Goal: Task Accomplishment & Management: Use online tool/utility

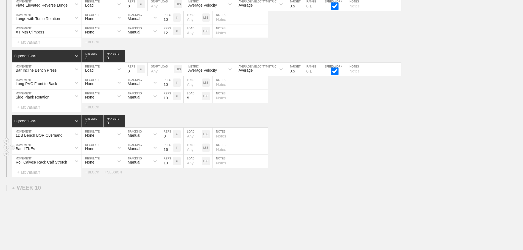
scroll to position [4618, 0]
click at [355, 154] on div "Band TKEs MOVEMENT None REGULATE Manual TRACKING 16 REPS # LOAD LBS NOTES" at bounding box center [261, 147] width 523 height 13
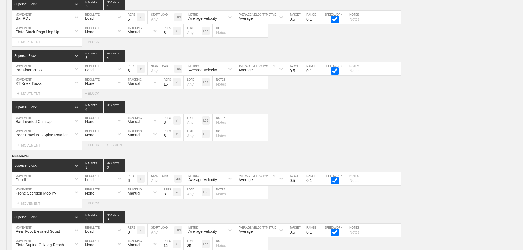
scroll to position [0, 0]
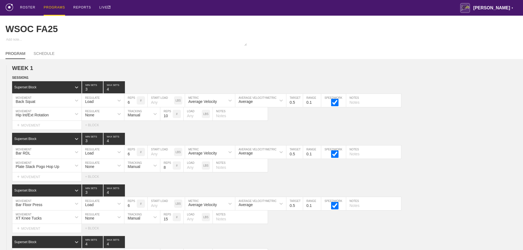
click at [49, 5] on div "PROGRAMS" at bounding box center [54, 8] width 21 height 16
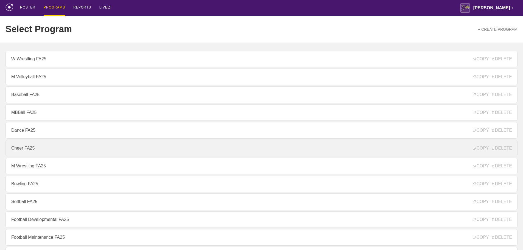
click at [29, 148] on link "Cheer FA25" at bounding box center [261, 148] width 512 height 16
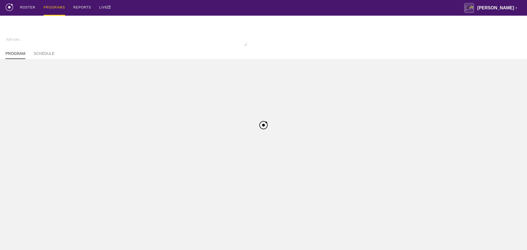
type textarea "x"
type input "Cheer FA25"
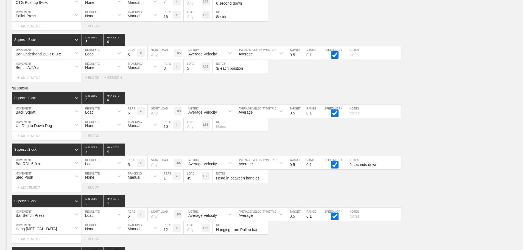
scroll to position [2788, 0]
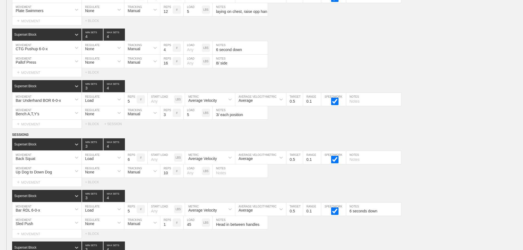
scroll to position [2650, 0]
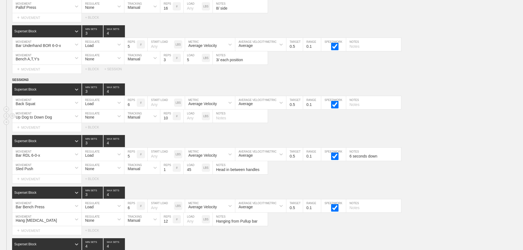
click at [481, 122] on div "Up Dog to Down Dog MOVEMENT None REGULATE Manual TRACKING 10 REPS # LOAD LBS NO…" at bounding box center [261, 116] width 523 height 13
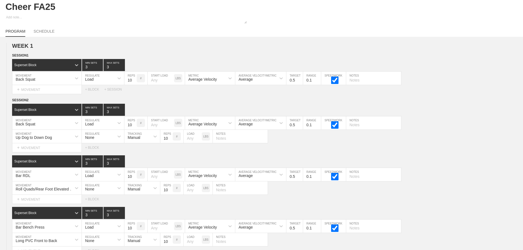
scroll to position [0, 0]
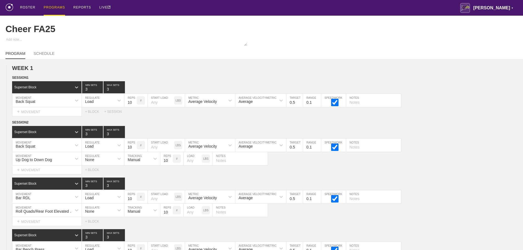
click at [49, 6] on div "PROGRAMS" at bounding box center [54, 8] width 21 height 16
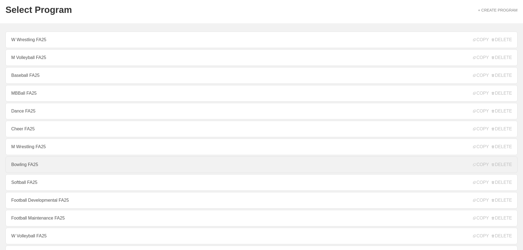
scroll to position [55, 0]
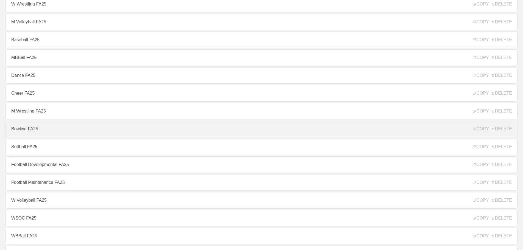
click at [31, 130] on link "Bowling FA25" at bounding box center [261, 129] width 512 height 16
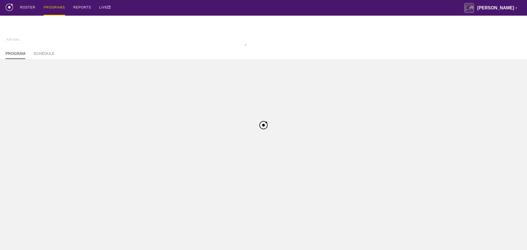
type textarea "x"
type input "Bowling FA25"
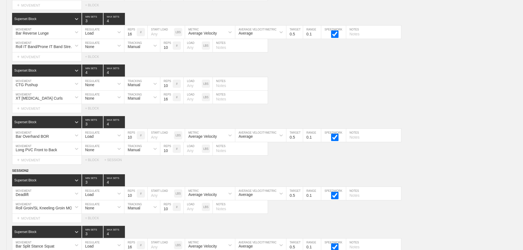
scroll to position [2103, 0]
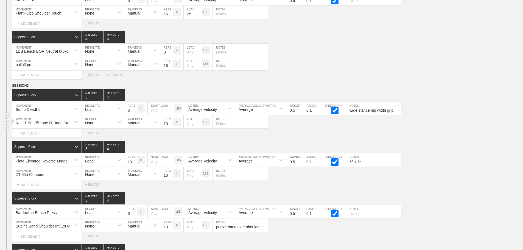
scroll to position [2048, 0]
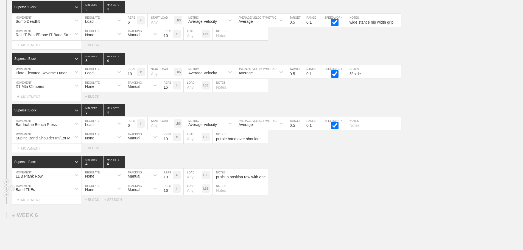
click at [416, 195] on div "Band TKEs MOVEMENT None REGULATE Manual TRACKING 16 REPS # LOAD LBS NOTES" at bounding box center [261, 188] width 523 height 13
click at [367, 158] on div "SESSION 2 Superset Block 3 MIN SETS 4 MAX SETS DUPLICATE INSERT MOVEMENT AFTER …" at bounding box center [261, 100] width 523 height 210
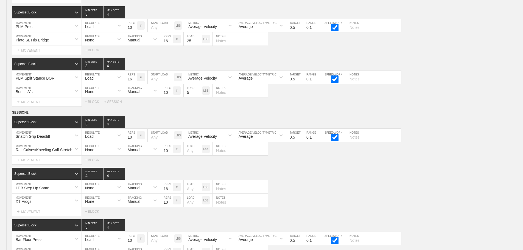
scroll to position [0, 0]
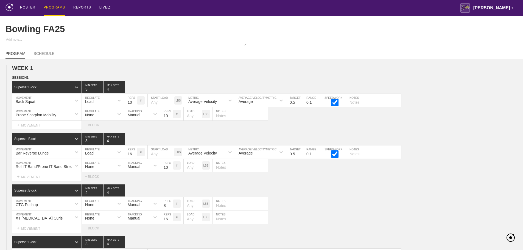
click at [53, 5] on div "PROGRAMS" at bounding box center [54, 8] width 21 height 16
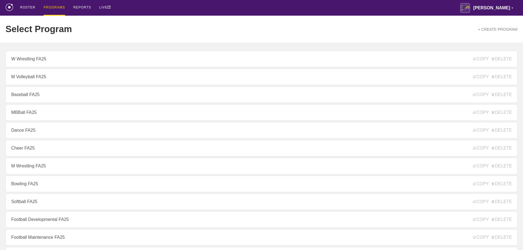
click at [48, 149] on link "Cheer FA25" at bounding box center [261, 148] width 512 height 16
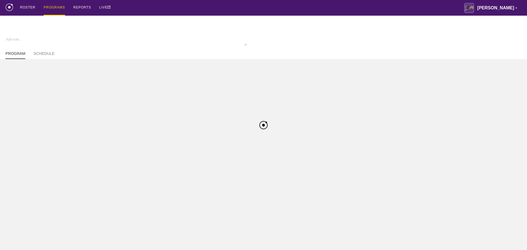
type textarea "x"
type input "Cheer FA25"
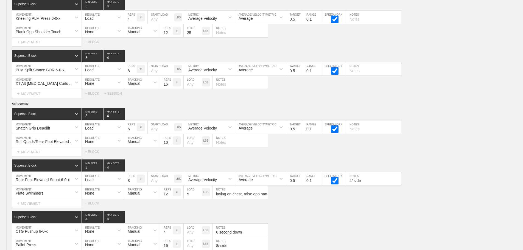
scroll to position [2788, 0]
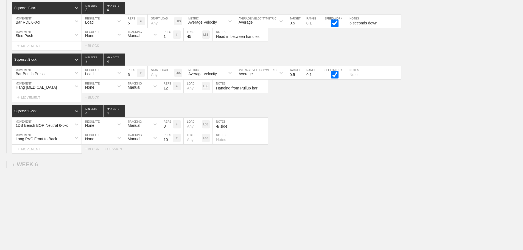
click at [31, 165] on div "+ WEEK 6" at bounding box center [25, 165] width 26 height 6
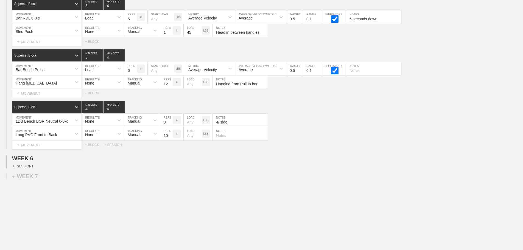
click at [29, 169] on div "+ SESSION 1" at bounding box center [22, 166] width 21 height 5
drag, startPoint x: 182, startPoint y: 187, endPoint x: 175, endPoint y: 189, distance: 7.3
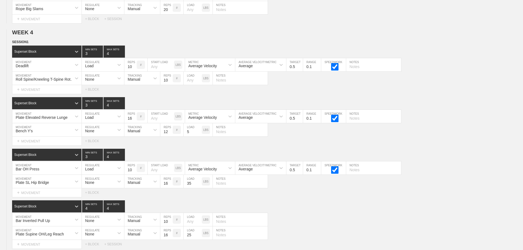
scroll to position [1606, 0]
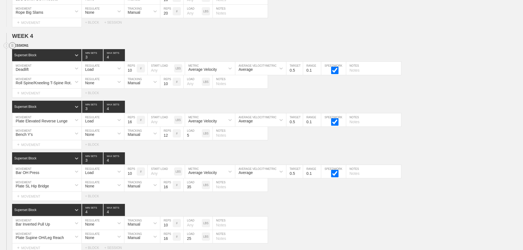
click at [14, 48] on circle at bounding box center [12, 46] width 6 height 6
click at [40, 54] on div "DUPLICATE" at bounding box center [38, 56] width 44 height 8
click at [462, 107] on div "Superset Block 3 MIN SETS 4 MAX SETS" at bounding box center [267, 107] width 511 height 12
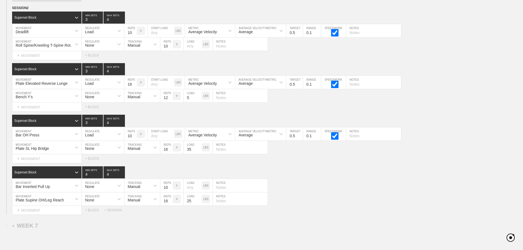
scroll to position [2753, 0]
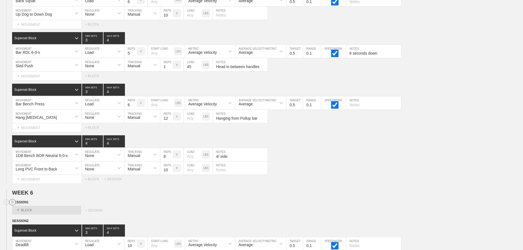
click at [12, 202] on line at bounding box center [12, 202] width 2 height 0
click at [31, 221] on div "DELETE" at bounding box center [38, 221] width 44 height 8
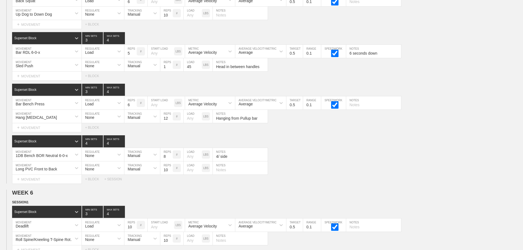
click at [367, 184] on div "Select... MOVEMENT + MOVEMENT + BLOCK + SESSION" at bounding box center [261, 179] width 523 height 9
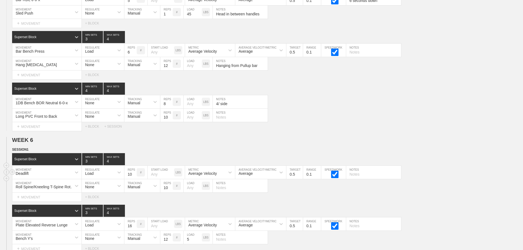
scroll to position [2808, 0]
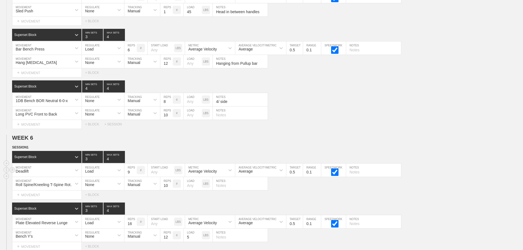
click at [134, 177] on input "9" at bounding box center [130, 170] width 12 height 13
click at [134, 177] on input "8" at bounding box center [130, 170] width 12 height 13
click at [134, 177] on input "7" at bounding box center [130, 170] width 12 height 13
type input "6"
click at [134, 177] on input "6" at bounding box center [130, 170] width 12 height 13
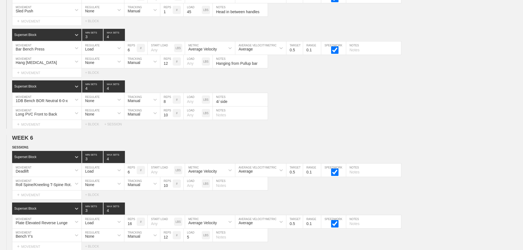
click at [365, 129] on div "Select... MOVEMENT + MOVEMENT + BLOCK + SESSION" at bounding box center [261, 124] width 523 height 9
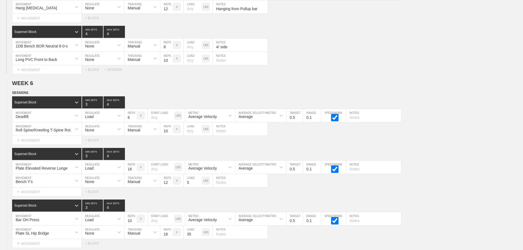
scroll to position [2863, 0]
click at [391, 38] on div "Superset Block 4 MIN SETS 4 MAX SETS" at bounding box center [267, 32] width 511 height 12
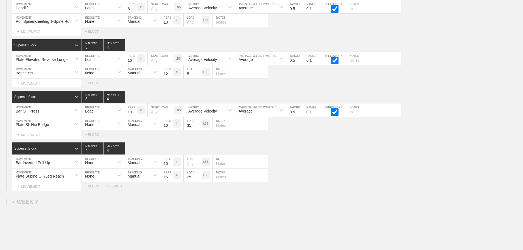
scroll to position [2903, 0]
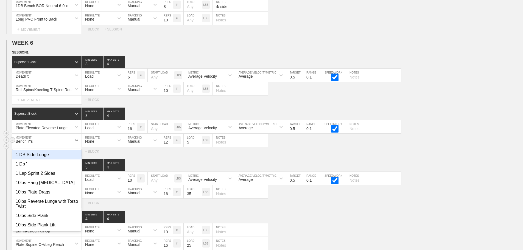
click at [64, 144] on div "Bench Y's" at bounding box center [41, 140] width 59 height 9
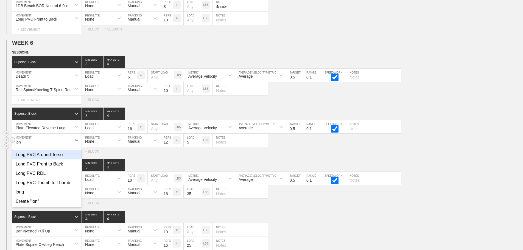
type input "long"
click at [65, 167] on div "Long PVC Front to Back" at bounding box center [46, 164] width 69 height 9
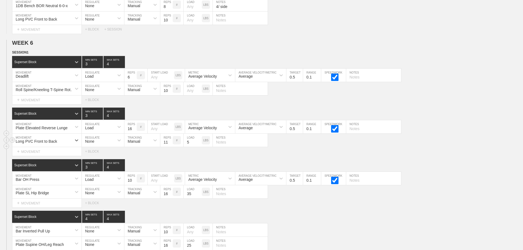
click at [170, 147] on input "11" at bounding box center [166, 140] width 12 height 13
type input "10"
click at [170, 147] on input "10" at bounding box center [166, 140] width 12 height 13
click at [191, 145] on input "5" at bounding box center [193, 140] width 18 height 13
click at [134, 185] on input "9" at bounding box center [130, 178] width 12 height 13
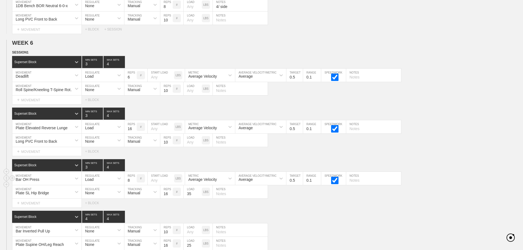
click at [134, 185] on input "8" at bounding box center [130, 178] width 12 height 13
click at [134, 185] on input "7" at bounding box center [130, 178] width 12 height 13
type input "6"
click at [134, 185] on input "6" at bounding box center [130, 178] width 12 height 13
click at [134, 134] on input "15" at bounding box center [130, 126] width 12 height 13
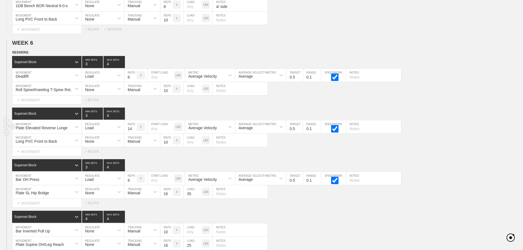
click at [134, 134] on input "14" at bounding box center [130, 126] width 12 height 13
click at [134, 134] on input "13" at bounding box center [130, 126] width 12 height 13
click at [134, 134] on input "12" at bounding box center [130, 126] width 12 height 13
click at [134, 134] on input "11" at bounding box center [130, 126] width 12 height 13
type input "10"
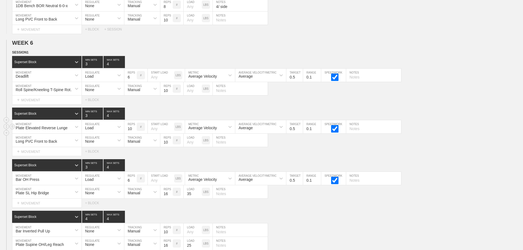
click at [134, 134] on input "10" at bounding box center [130, 126] width 12 height 13
click at [458, 147] on div "Long PVC Front to Back MOVEMENT None REGULATE Manual TRACKING 10 REPS # LOAD LB…" at bounding box center [261, 140] width 523 height 13
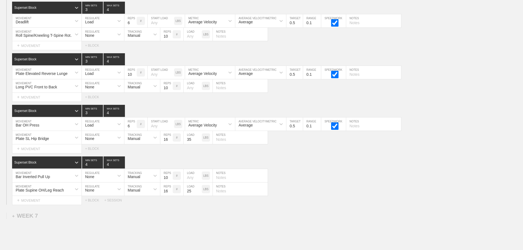
scroll to position [2958, 0]
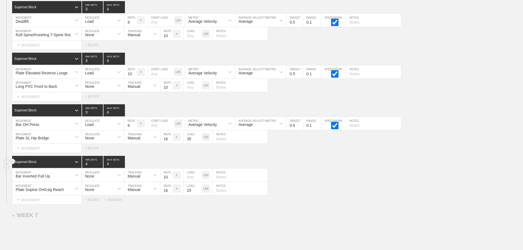
drag, startPoint x: 393, startPoint y: 188, endPoint x: 349, endPoint y: 170, distance: 47.3
click at [392, 188] on div "Plate Supine OH/Leg Reach MOVEMENT None REGULATE Manual TRACKING 16 REPS # 25 L…" at bounding box center [261, 188] width 523 height 13
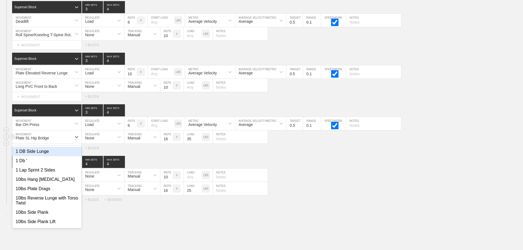
click at [63, 141] on div "Plate SL Hip Bridge" at bounding box center [41, 136] width 59 height 9
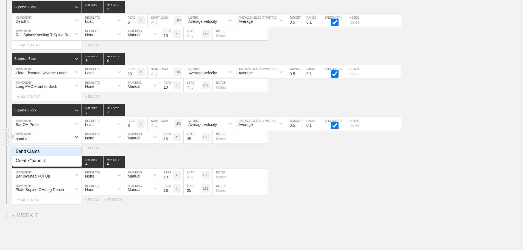
type input "band cl"
click at [27, 156] on div "Band Clams" at bounding box center [46, 151] width 69 height 9
click at [193, 143] on input "35" at bounding box center [193, 136] width 18 height 13
click at [70, 181] on div "Bar Inverted Pull Up" at bounding box center [46, 175] width 69 height 13
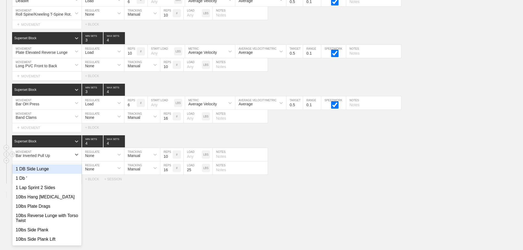
scroll to position [2981, 0]
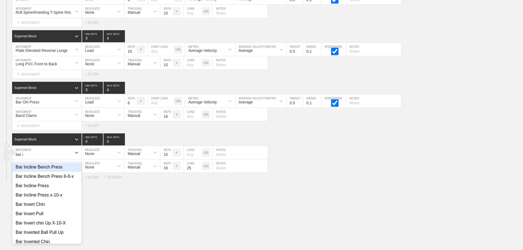
type input "bar in"
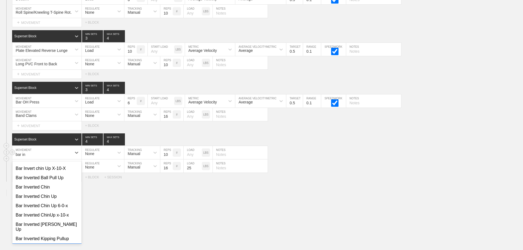
scroll to position [55, 0]
click at [52, 208] on div "Bar Inverted Chin Up 6-0-x" at bounding box center [46, 205] width 69 height 9
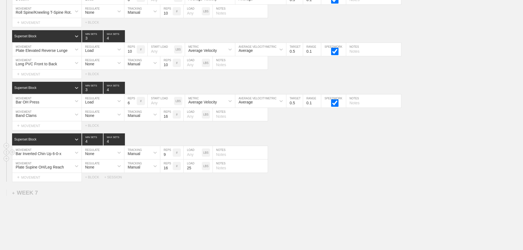
click at [170, 159] on input "9" at bounding box center [166, 152] width 12 height 13
click at [170, 159] on input "8" at bounding box center [166, 152] width 12 height 13
click at [170, 159] on input "7" at bounding box center [166, 152] width 12 height 13
click at [170, 159] on input "6" at bounding box center [166, 152] width 12 height 13
type input "5"
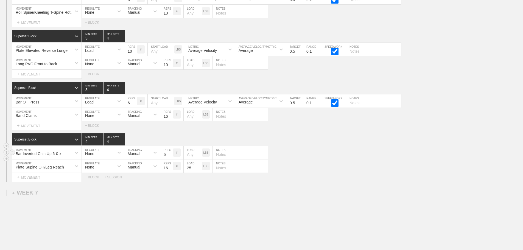
click at [170, 159] on input "5" at bounding box center [166, 152] width 12 height 13
drag, startPoint x: 360, startPoint y: 176, endPoint x: 452, endPoint y: 13, distance: 187.4
click at [365, 165] on div "Plate Supine OH/Leg Reach MOVEMENT None REGULATE Manual TRACKING 16 REPS # 25 L…" at bounding box center [261, 166] width 523 height 13
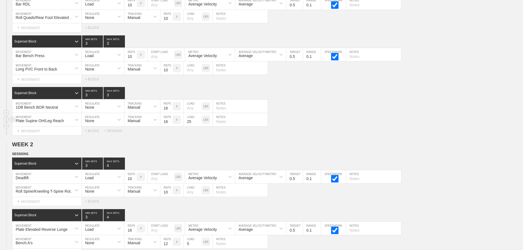
click at [470, 127] on div "Plate Supine OH/Leg Reach MOVEMENT None REGULATE Manual TRACKING 16 REPS # 25 L…" at bounding box center [261, 119] width 523 height 13
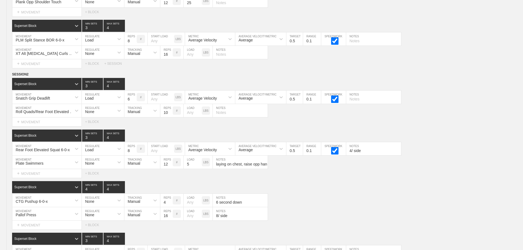
scroll to position [3013, 0]
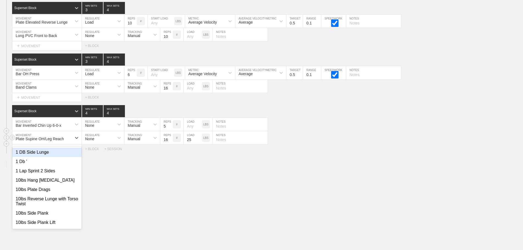
click at [68, 137] on div "Plate Supine OH/Leg Reach" at bounding box center [41, 137] width 59 height 9
type input "plank"
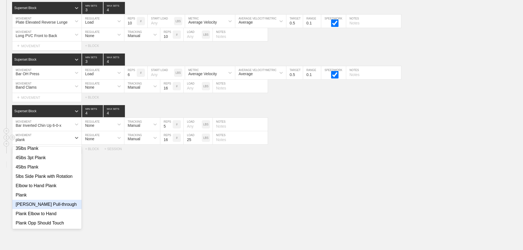
scroll to position [110, 0]
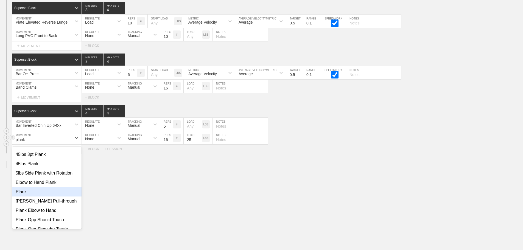
click at [23, 191] on div "Plank" at bounding box center [46, 191] width 69 height 9
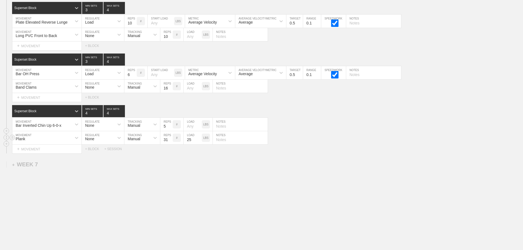
click at [170, 138] on input "31" at bounding box center [166, 137] width 12 height 13
click at [170, 138] on input "32" at bounding box center [166, 137] width 12 height 13
click at [170, 138] on input "33" at bounding box center [166, 137] width 12 height 13
click at [170, 141] on input "32" at bounding box center [166, 137] width 12 height 13
click at [170, 141] on input "31" at bounding box center [166, 137] width 12 height 13
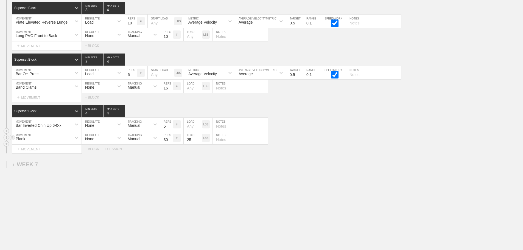
type input "30"
click at [170, 141] on input "30" at bounding box center [166, 137] width 12 height 13
click at [332, 147] on div "Select... MOVEMENT + MOVEMENT + BLOCK + SESSION" at bounding box center [261, 149] width 523 height 9
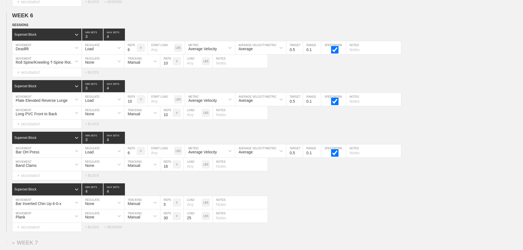
click at [399, 74] on div "Select... MOVEMENT + MOVEMENT + BLOCK" at bounding box center [261, 72] width 523 height 9
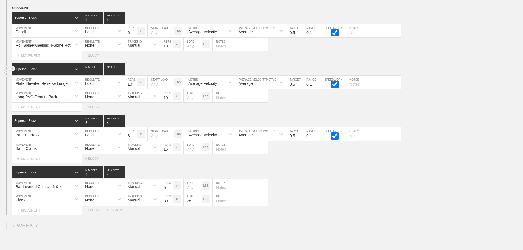
scroll to position [3013, 0]
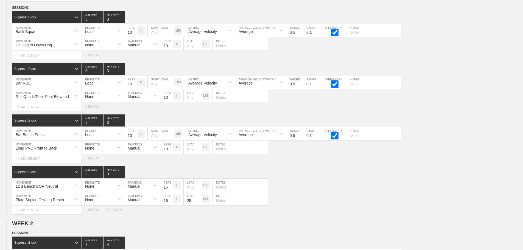
scroll to position [0, 0]
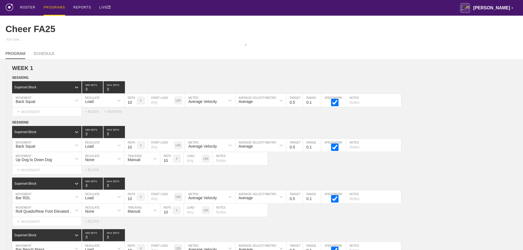
click at [52, 7] on div "PROGRAMS" at bounding box center [54, 8] width 21 height 16
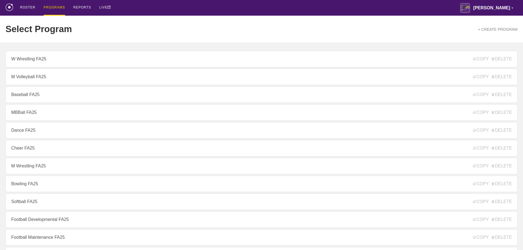
click at [345, 2] on div "ROSTER PROGRAMS REPORTS LIVE Avila ▼ brian.ciolek@avila.edu Settings Logout" at bounding box center [261, 8] width 512 height 16
click at [143, 3] on div "ROSTER PROGRAMS REPORTS LIVE Avila ▼ brian.ciolek@avila.edu Settings Logout" at bounding box center [261, 8] width 512 height 16
click at [199, 9] on div "ROSTER PROGRAMS REPORTS LIVE Avila ▼ brian.ciolek@avila.edu Settings Logout" at bounding box center [261, 8] width 512 height 16
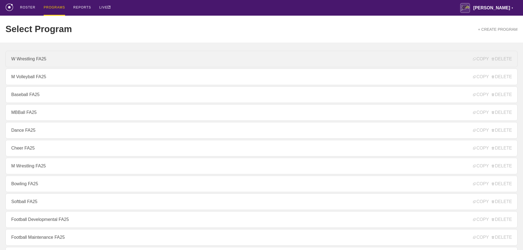
click at [43, 62] on link "W Wrestling FA25" at bounding box center [261, 59] width 512 height 16
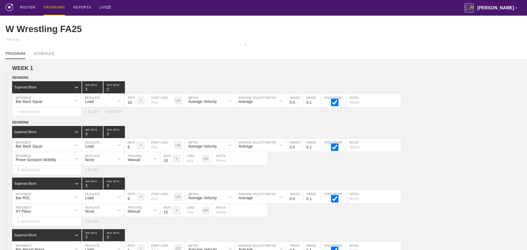
type textarea "x"
type input "W Wrestling FA25"
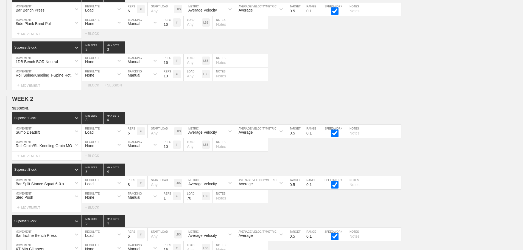
scroll to position [2788, 0]
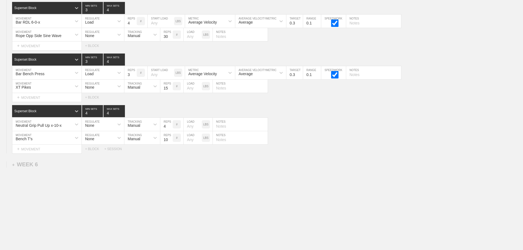
click at [35, 164] on div "+ WEEK 6" at bounding box center [25, 165] width 26 height 6
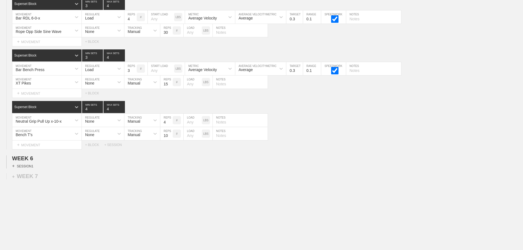
click at [24, 169] on div "+ SESSION 1" at bounding box center [22, 166] width 21 height 5
click at [45, 180] on div "+ BLOCK" at bounding box center [46, 176] width 69 height 9
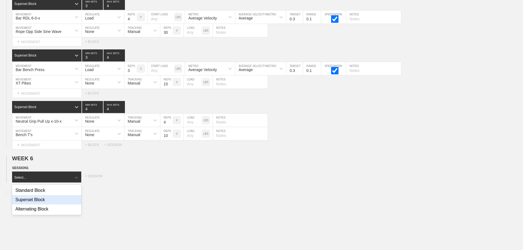
click at [37, 205] on div "Superset Block" at bounding box center [46, 199] width 69 height 9
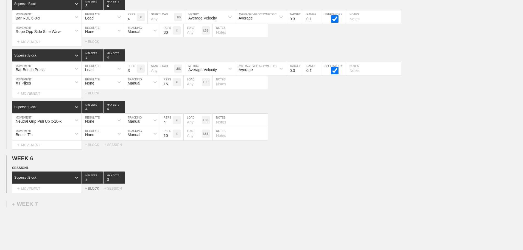
click at [92, 191] on div "+ BLOCK" at bounding box center [94, 189] width 19 height 4
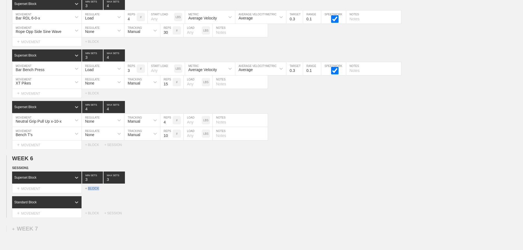
click at [92, 191] on div "+ BLOCK" at bounding box center [94, 189] width 19 height 4
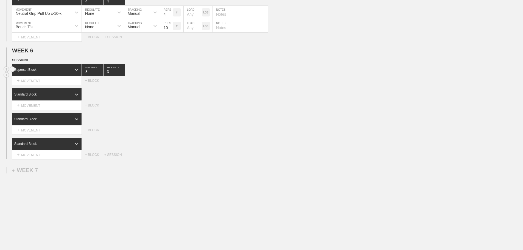
scroll to position [2898, 0]
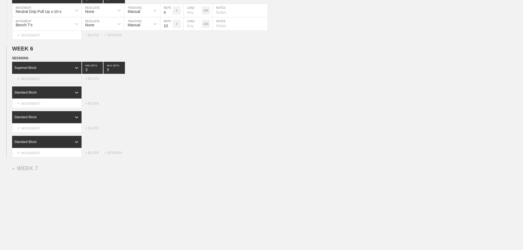
click at [57, 84] on div "+ MOVEMENT" at bounding box center [47, 78] width 70 height 9
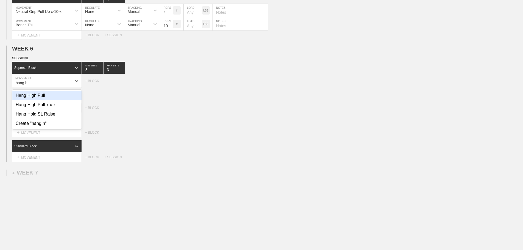
click at [37, 98] on div "Hang High Pull" at bounding box center [46, 95] width 69 height 9
type input "hang h"
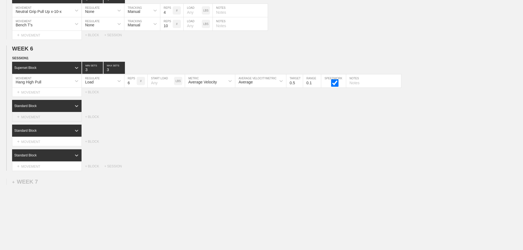
click at [52, 122] on div "+ MOVEMENT" at bounding box center [47, 117] width 70 height 9
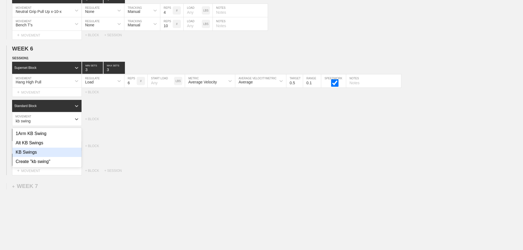
click at [29, 155] on div "KB Swings" at bounding box center [46, 152] width 69 height 9
type input "kb swing"
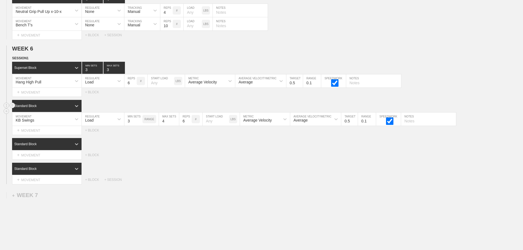
click at [71, 109] on div "Standard Block" at bounding box center [42, 106] width 60 height 5
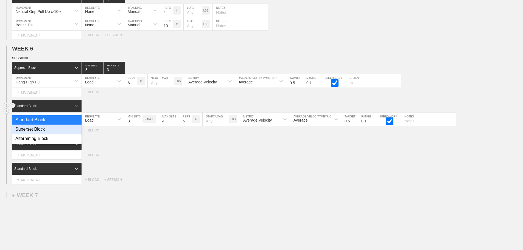
click at [43, 134] on div "Superset Block" at bounding box center [47, 129] width 70 height 9
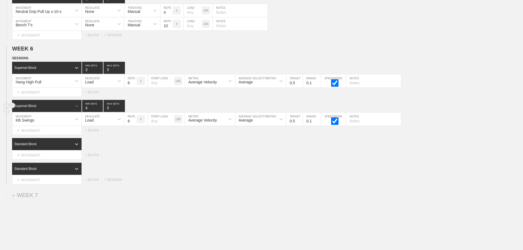
type input "4"
click at [100, 111] on input "4" at bounding box center [92, 106] width 21 height 12
type input "4"
click at [123, 110] on input "4" at bounding box center [114, 106] width 21 height 12
click at [108, 120] on div "Load" at bounding box center [98, 119] width 32 height 9
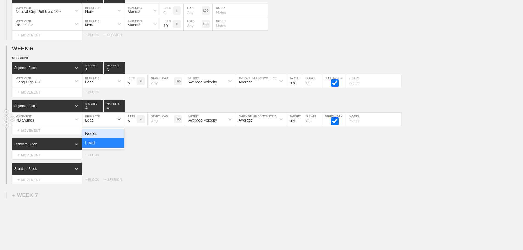
drag, startPoint x: 96, startPoint y: 138, endPoint x: 122, endPoint y: 129, distance: 27.5
click at [96, 138] on div "None" at bounding box center [103, 133] width 42 height 9
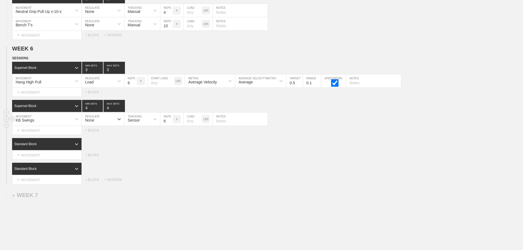
drag, startPoint x: 132, startPoint y: 124, endPoint x: 132, endPoint y: 130, distance: 6.6
click at [132, 123] on div "Sensor" at bounding box center [134, 120] width 12 height 4
click at [141, 145] on div "Manual" at bounding box center [142, 142] width 36 height 9
click at [170, 123] on input "14" at bounding box center [166, 119] width 12 height 13
click at [170, 123] on input "15" at bounding box center [166, 119] width 12 height 13
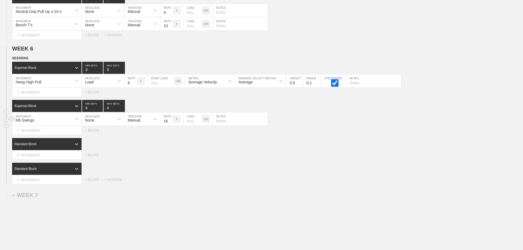
click at [170, 123] on input "16" at bounding box center [166, 119] width 12 height 13
click at [170, 123] on input "17" at bounding box center [166, 119] width 12 height 13
click at [170, 123] on input "18" at bounding box center [166, 119] width 12 height 13
click at [170, 123] on input "19" at bounding box center [166, 119] width 12 height 13
type input "20"
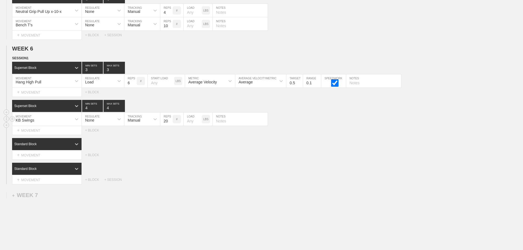
click at [170, 123] on input "20" at bounding box center [166, 119] width 12 height 13
drag, startPoint x: 187, startPoint y: 150, endPoint x: 35, endPoint y: 148, distance: 151.7
click at [181, 149] on div "Standard Block" at bounding box center [267, 144] width 511 height 12
click at [35, 146] on div "Standard Block" at bounding box center [25, 144] width 22 height 4
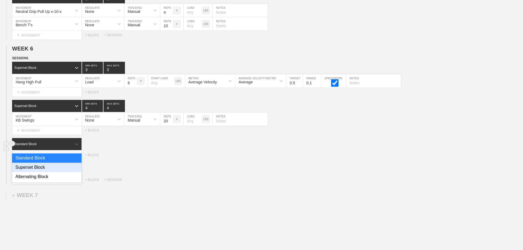
click at [35, 172] on div "Superset Block" at bounding box center [47, 167] width 70 height 9
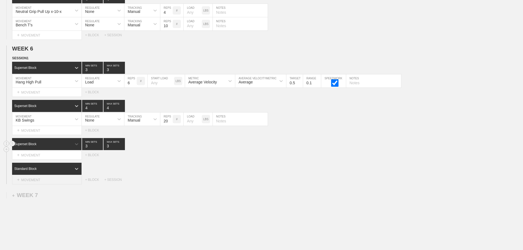
drag, startPoint x: 61, startPoint y: 170, endPoint x: 59, endPoint y: 180, distance: 10.8
click at [61, 172] on div "Standard Block" at bounding box center [47, 169] width 70 height 12
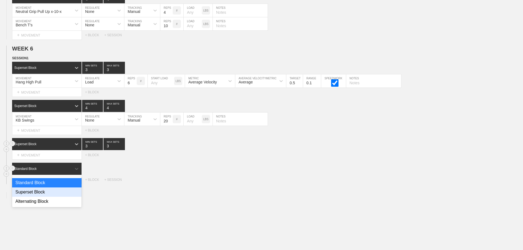
click at [42, 196] on div "Superset Block" at bounding box center [47, 192] width 70 height 9
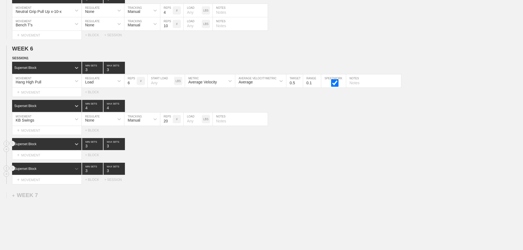
click at [213, 170] on div "option Superset Block, selected. 0 results available. Select is focused ,type t…" at bounding box center [267, 169] width 511 height 12
click at [47, 159] on div "+ MOVEMENT" at bounding box center [47, 155] width 70 height 9
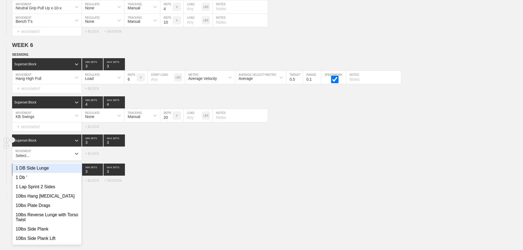
scroll to position [2902, 0]
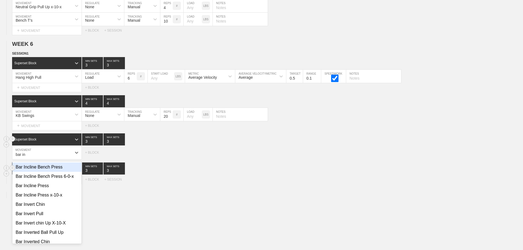
type input "bar in"
click at [188, 179] on div "Superset Block 3 MIN SETS 3 MAX SETS DUPLICATE INSERT MOVEMENT AFTER DELETE Sel…" at bounding box center [261, 173] width 523 height 21
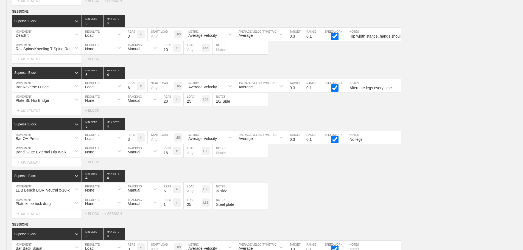
scroll to position [2933, 0]
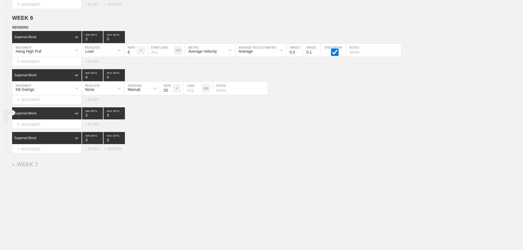
drag, startPoint x: 330, startPoint y: 190, endPoint x: 181, endPoint y: 183, distance: 149.1
click at [38, 125] on div "+ MOVEMENT" at bounding box center [47, 124] width 70 height 9
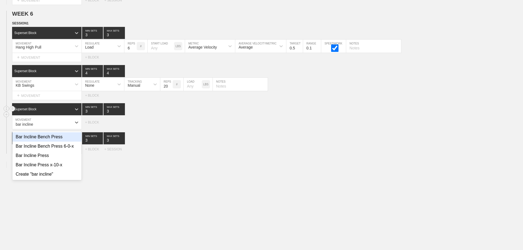
click at [56, 142] on div "Bar Incline Bench Press" at bounding box center [46, 136] width 69 height 9
type input "bar incline"
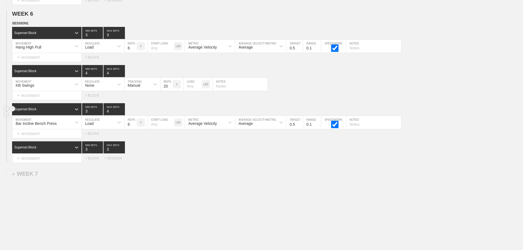
type input "4"
click at [123, 113] on input "4" at bounding box center [114, 109] width 21 height 12
click at [134, 129] on input "5" at bounding box center [130, 122] width 12 height 13
type input "4"
click at [134, 129] on input "4" at bounding box center [130, 122] width 12 height 13
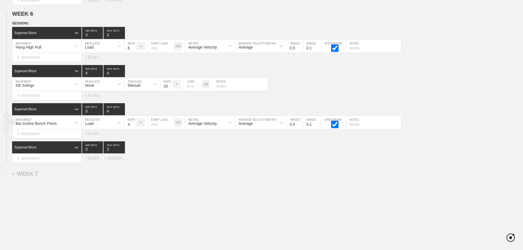
click at [300, 127] on input "0.6" at bounding box center [295, 122] width 16 height 13
type input "0.7"
click at [300, 127] on input "0.7" at bounding box center [295, 122] width 16 height 13
drag, startPoint x: 330, startPoint y: 164, endPoint x: 268, endPoint y: 163, distance: 62.1
click at [320, 163] on div "Select... MOVEMENT + MOVEMENT + BLOCK + SESSION" at bounding box center [261, 158] width 523 height 9
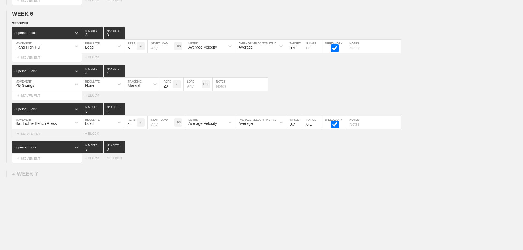
click at [49, 138] on div "+ MOVEMENT" at bounding box center [47, 133] width 70 height 9
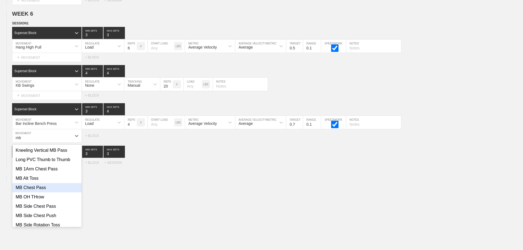
click at [40, 193] on div "MB Chest Pass" at bounding box center [46, 187] width 69 height 9
type input "mb"
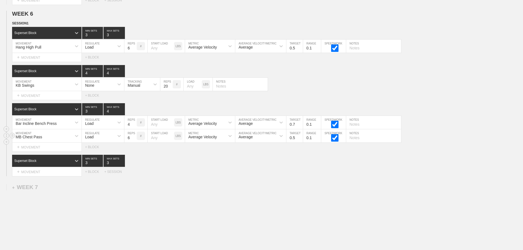
click at [108, 141] on div "Load" at bounding box center [98, 135] width 32 height 9
click at [96, 153] on div "None" at bounding box center [103, 150] width 42 height 9
drag, startPoint x: 138, startPoint y: 137, endPoint x: 135, endPoint y: 146, distance: 8.8
click at [138, 139] on div "Sensor" at bounding box center [137, 135] width 26 height 9
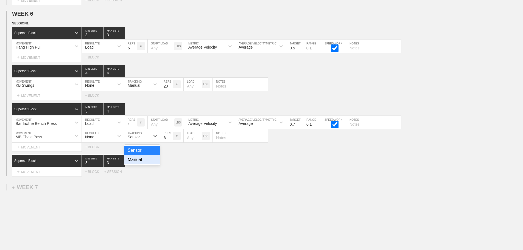
drag, startPoint x: 134, startPoint y: 163, endPoint x: 166, endPoint y: 151, distance: 34.5
click at [137, 162] on div "Manual" at bounding box center [142, 159] width 36 height 9
click at [169, 140] on input "7" at bounding box center [166, 135] width 12 height 13
click at [169, 140] on input "8" at bounding box center [166, 135] width 12 height 13
click at [169, 140] on input "9" at bounding box center [166, 135] width 12 height 13
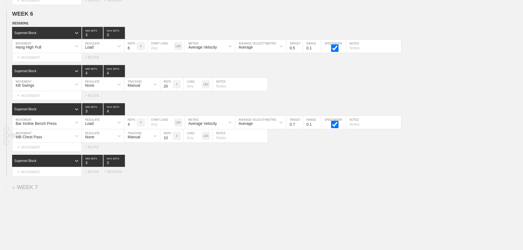
click at [169, 140] on input "10" at bounding box center [166, 135] width 12 height 13
click at [170, 142] on input "9" at bounding box center [166, 135] width 12 height 13
type input "8"
click at [170, 142] on input "8" at bounding box center [166, 135] width 12 height 13
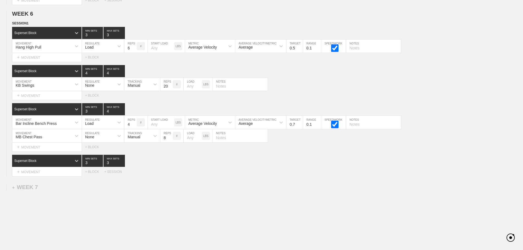
click at [42, 176] on div "+ MOVEMENT" at bounding box center [47, 172] width 70 height 9
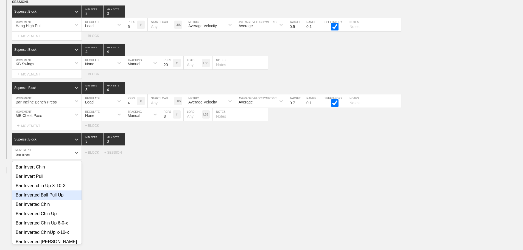
scroll to position [55, 0]
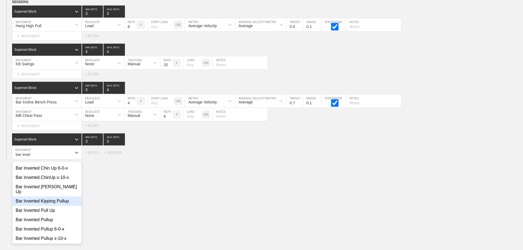
click at [62, 202] on div "Bar Inverted Kipping Pullup" at bounding box center [46, 201] width 69 height 9
type input "bar inver"
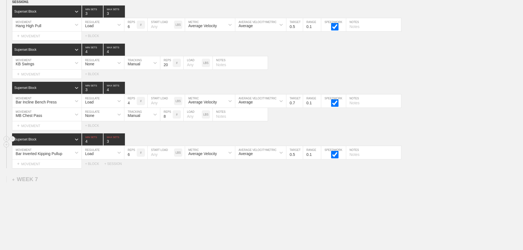
type input "4"
click at [100, 145] on input "4" at bounding box center [92, 140] width 21 height 12
drag, startPoint x: 233, startPoint y: 216, endPoint x: 96, endPoint y: 161, distance: 147.3
type input "4"
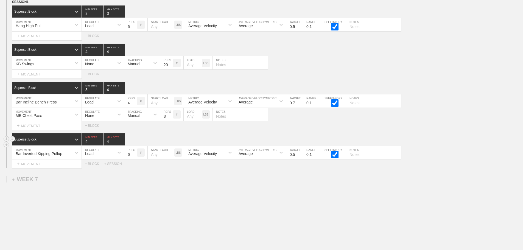
click at [123, 144] on input "4" at bounding box center [114, 140] width 21 height 12
click at [111, 153] on div "Load" at bounding box center [98, 152] width 32 height 9
click at [101, 172] on div "None" at bounding box center [103, 167] width 42 height 9
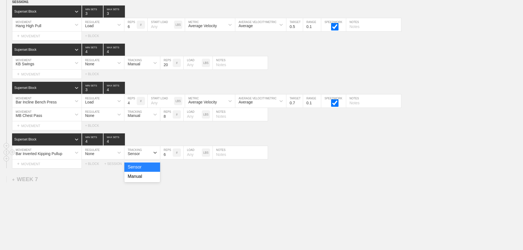
click at [142, 159] on div "Sensor" at bounding box center [142, 152] width 36 height 13
click at [140, 180] on div "Manual" at bounding box center [142, 176] width 36 height 9
click at [170, 157] on input "7" at bounding box center [166, 152] width 12 height 13
type input "8"
click at [170, 157] on input "8" at bounding box center [166, 152] width 12 height 13
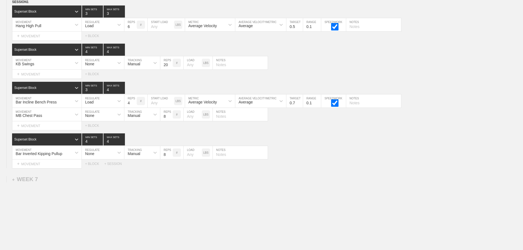
click at [323, 70] on div "KB Swings MOVEMENT None REGULATE Manual TRACKING 20 REPS # LOAD LBS NOTES" at bounding box center [261, 62] width 523 height 13
click at [58, 41] on div "+ MOVEMENT" at bounding box center [47, 36] width 70 height 9
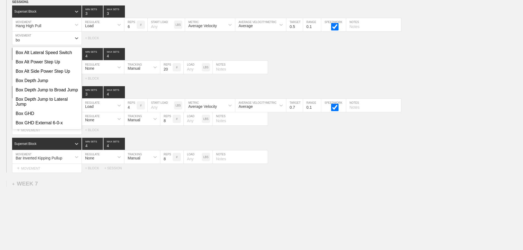
type input "b"
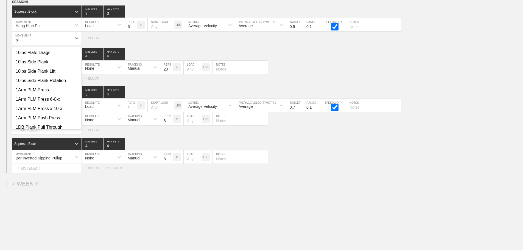
type input "p"
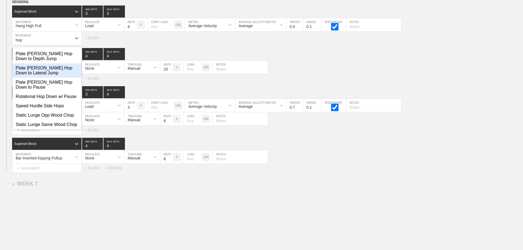
scroll to position [385, 0]
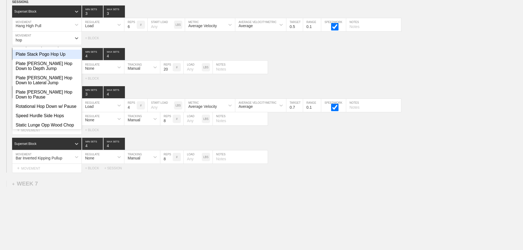
click at [44, 59] on div "Plate Stack Pogo Hop Up" at bounding box center [46, 54] width 69 height 9
type input "hop"
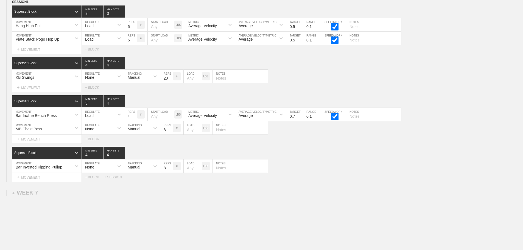
drag, startPoint x: 97, startPoint y: 42, endPoint x: 95, endPoint y: 50, distance: 8.1
click at [97, 42] on div "Load" at bounding box center [98, 38] width 32 height 9
click at [94, 57] on div "None" at bounding box center [103, 52] width 42 height 9
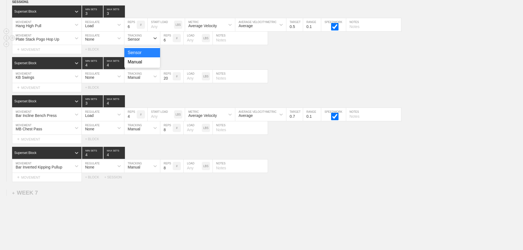
drag, startPoint x: 136, startPoint y: 44, endPoint x: 138, endPoint y: 52, distance: 8.4
click at [136, 41] on div "Sensor" at bounding box center [134, 39] width 12 height 4
drag, startPoint x: 138, startPoint y: 67, endPoint x: 173, endPoint y: 45, distance: 41.5
click at [138, 67] on div "Manual" at bounding box center [142, 61] width 36 height 9
click at [170, 45] on input "5" at bounding box center [166, 38] width 12 height 13
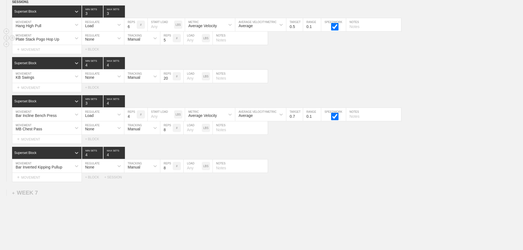
click at [170, 41] on input "5" at bounding box center [166, 38] width 12 height 13
click at [170, 43] on input "6" at bounding box center [166, 38] width 12 height 13
click at [170, 43] on input "7" at bounding box center [166, 38] width 12 height 13
click at [170, 43] on input "8" at bounding box center [166, 38] width 12 height 13
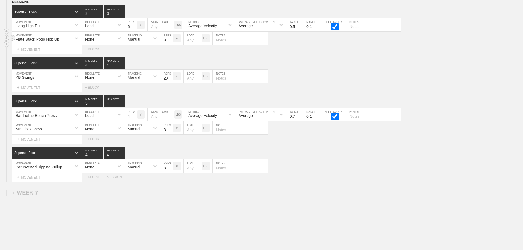
click at [170, 43] on input "9" at bounding box center [166, 38] width 12 height 13
click at [170, 43] on input "10" at bounding box center [166, 38] width 12 height 13
click at [170, 45] on input "9" at bounding box center [166, 38] width 12 height 13
type input "8"
click at [170, 45] on input "8" at bounding box center [166, 38] width 12 height 13
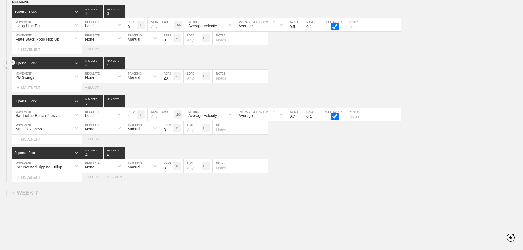
click at [330, 66] on div "Superset Block 4 MIN SETS 4 MAX SETS" at bounding box center [267, 63] width 511 height 12
click at [134, 31] on input "5" at bounding box center [130, 24] width 12 height 13
type input "4"
click at [134, 31] on input "4" at bounding box center [130, 24] width 12 height 13
type input "4"
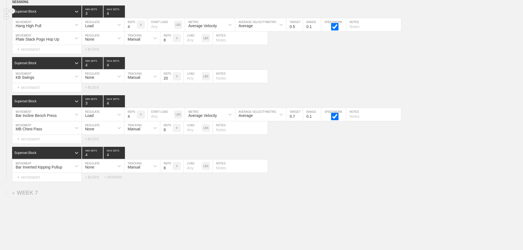
click at [122, 17] on input "4" at bounding box center [114, 11] width 21 height 12
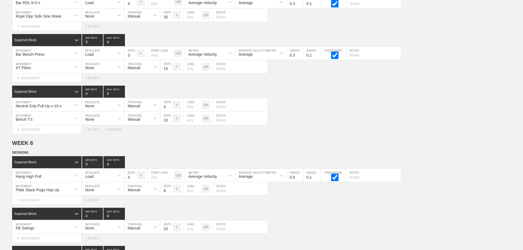
scroll to position [2986, 0]
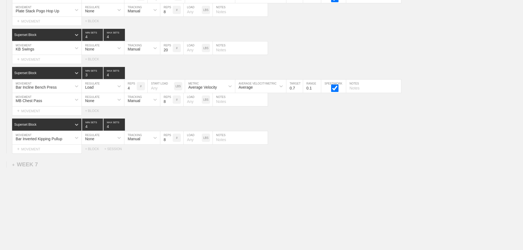
drag, startPoint x: 384, startPoint y: 192, endPoint x: 349, endPoint y: 184, distance: 35.7
click at [46, 60] on div "+ MOVEMENT" at bounding box center [47, 59] width 70 height 9
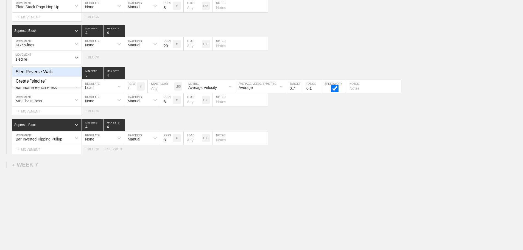
click at [46, 74] on div "Sled Reverse Walk" at bounding box center [46, 71] width 69 height 9
type input "sled re"
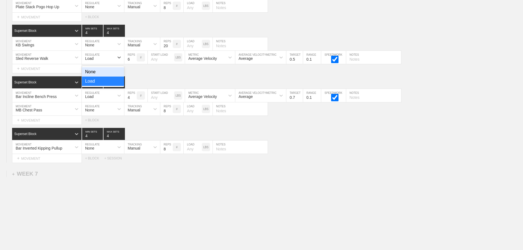
drag, startPoint x: 95, startPoint y: 61, endPoint x: 95, endPoint y: 69, distance: 7.7
click at [95, 62] on div "Load" at bounding box center [98, 57] width 32 height 9
drag, startPoint x: 94, startPoint y: 76, endPoint x: 123, endPoint y: 72, distance: 28.9
click at [96, 76] on div "None" at bounding box center [103, 71] width 42 height 9
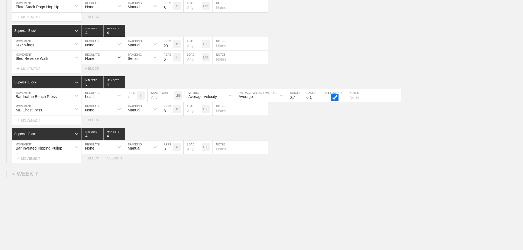
drag, startPoint x: 143, startPoint y: 64, endPoint x: 144, endPoint y: 69, distance: 4.9
click at [144, 69] on div "Superset Block 4 MIN SETS 4 MAX SETS DUPLICATE INSERT MOVEMENT AFTER DELETE KB …" at bounding box center [261, 49] width 523 height 48
click at [141, 86] on div "Manual" at bounding box center [142, 81] width 36 height 9
click at [169, 62] on input "7" at bounding box center [166, 57] width 12 height 13
click at [171, 64] on input "6" at bounding box center [166, 57] width 12 height 13
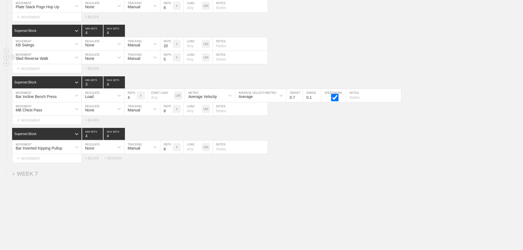
click at [171, 64] on input "5" at bounding box center [166, 57] width 12 height 13
click at [171, 64] on input "4" at bounding box center [166, 57] width 12 height 13
click at [171, 64] on input "3" at bounding box center [166, 57] width 12 height 13
click at [171, 64] on input "2" at bounding box center [166, 57] width 12 height 13
type input "1"
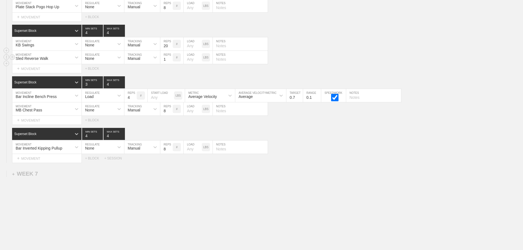
click at [171, 64] on input "1" at bounding box center [166, 57] width 12 height 13
drag, startPoint x: 342, startPoint y: 163, endPoint x: 388, endPoint y: 27, distance: 143.4
click at [355, 121] on div "SESSION 1 Superset Block 3 MIN SETS 4 MAX SETS DUPLICATE INSERT MOVEMENT AFTER …" at bounding box center [261, 65] width 523 height 196
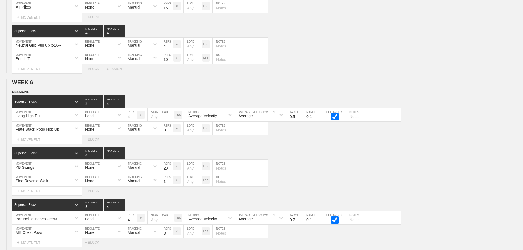
scroll to position [3000, 0]
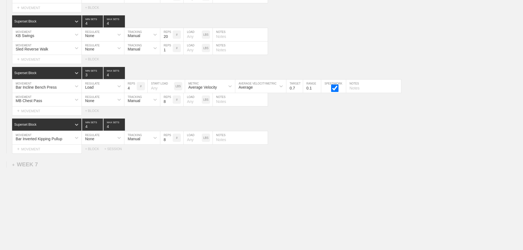
click at [190, 50] on input "number" at bounding box center [193, 47] width 18 height 13
type input "70"
click at [337, 141] on div "Bar Inverted Kipping Pullup MOVEMENT None REGULATE Manual TRACKING 8 REPS # LOA…" at bounding box center [261, 137] width 523 height 13
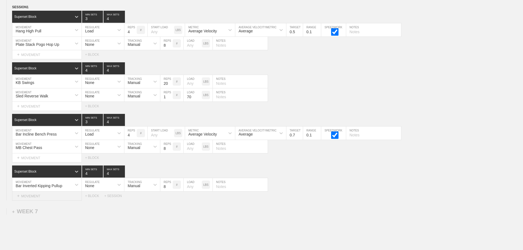
scroll to position [2945, 0]
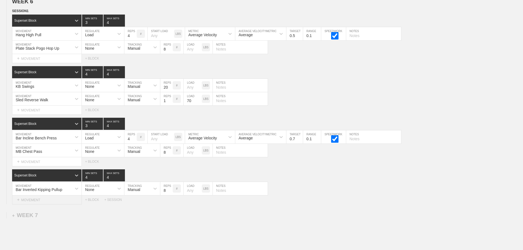
click at [40, 203] on div "+ MOVEMENT" at bounding box center [47, 200] width 70 height 9
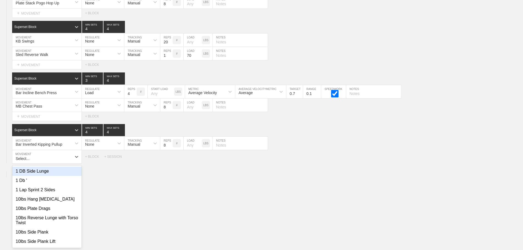
scroll to position [2994, 0]
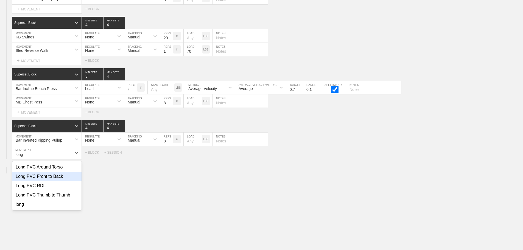
click at [57, 181] on div "Long PVC Front to Back" at bounding box center [46, 176] width 69 height 9
type input "long"
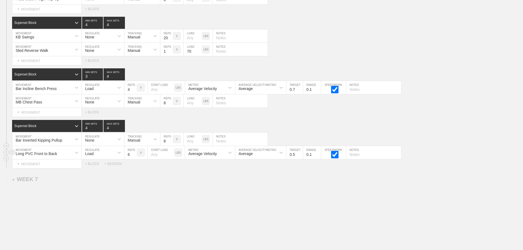
click at [95, 157] on div "Load" at bounding box center [98, 152] width 32 height 9
click at [95, 172] on div "None" at bounding box center [103, 167] width 42 height 9
click at [137, 156] on div "Sensor" at bounding box center [134, 154] width 12 height 4
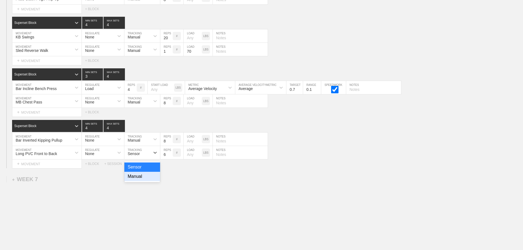
drag, startPoint x: 140, startPoint y: 182, endPoint x: 166, endPoint y: 170, distance: 28.9
click at [140, 181] on div "Manual" at bounding box center [142, 176] width 36 height 9
click at [171, 157] on input "7" at bounding box center [166, 152] width 12 height 13
click at [171, 157] on input "8" at bounding box center [166, 152] width 12 height 13
click at [171, 157] on input "9" at bounding box center [166, 152] width 12 height 13
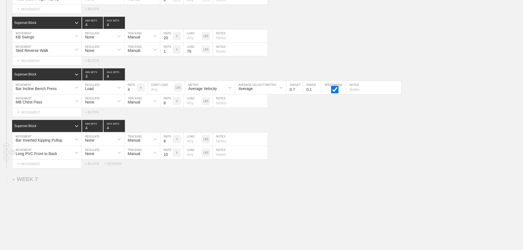
type input "10"
click at [171, 157] on input "10" at bounding box center [166, 152] width 12 height 13
click at [373, 154] on div "Long PVC Front to Back MOVEMENT None REGULATE Manual TRACKING 10 REPS # LOAD LB…" at bounding box center [261, 152] width 523 height 13
click at [348, 168] on div "Select... MOVEMENT + MOVEMENT + BLOCK + SESSION" at bounding box center [261, 164] width 523 height 9
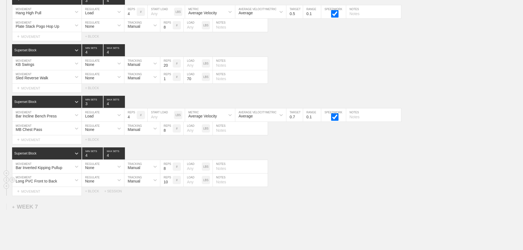
click at [352, 180] on div "Long PVC Front to Back MOVEMENT None REGULATE Manual TRACKING 10 REPS # LOAD LB…" at bounding box center [261, 180] width 523 height 13
drag, startPoint x: 363, startPoint y: 194, endPoint x: 413, endPoint y: 182, distance: 52.1
click at [367, 193] on div "Select... MOVEMENT + MOVEMENT + BLOCK + SESSION" at bounding box center [261, 191] width 523 height 9
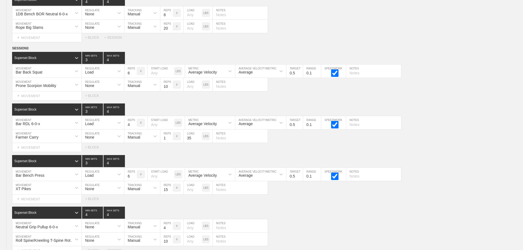
scroll to position [0, 0]
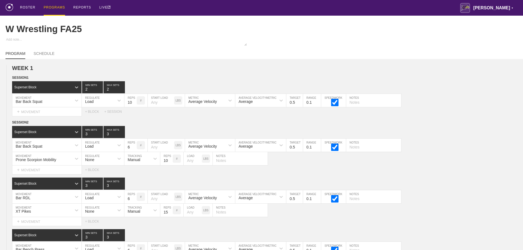
click at [55, 6] on div "PROGRAMS" at bounding box center [54, 8] width 21 height 16
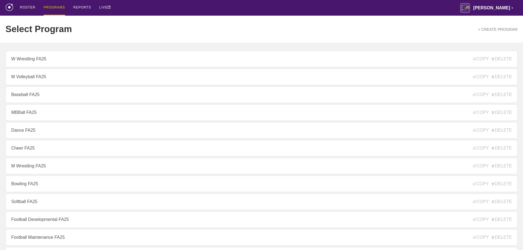
click at [144, 9] on div "ROSTER PROGRAMS REPORTS LIVE Avila ▼ brian.ciolek@avila.edu Settings Logout" at bounding box center [261, 8] width 512 height 16
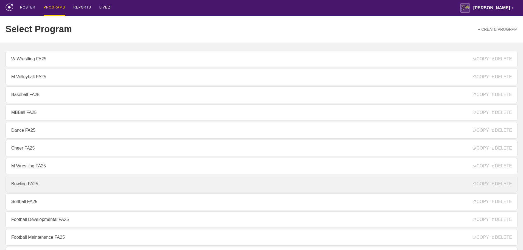
click at [38, 187] on link "Bowling FA25" at bounding box center [261, 184] width 512 height 16
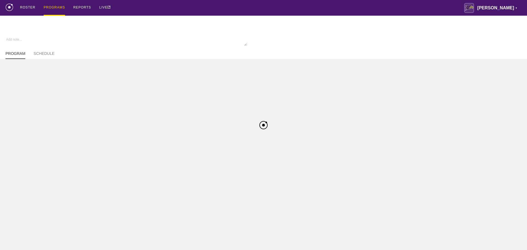
type textarea "x"
type input "Bowling FA25"
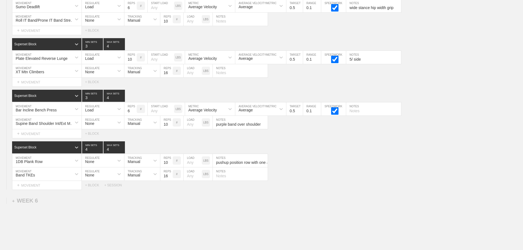
scroll to position [2103, 0]
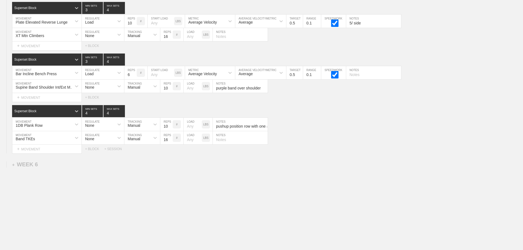
click at [116, 148] on div "+ SESSION" at bounding box center [115, 149] width 22 height 4
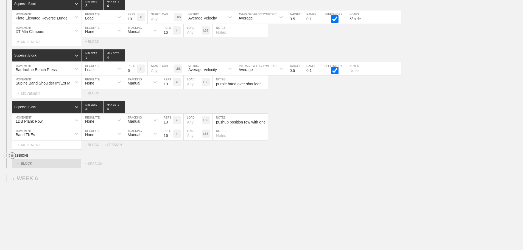
click at [11, 159] on circle at bounding box center [12, 156] width 6 height 6
click at [32, 175] on div "DELETE" at bounding box center [38, 174] width 44 height 8
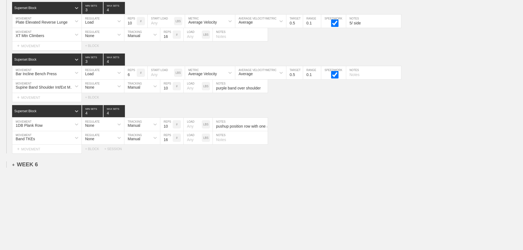
click at [30, 165] on div "+ WEEK 6" at bounding box center [25, 165] width 26 height 6
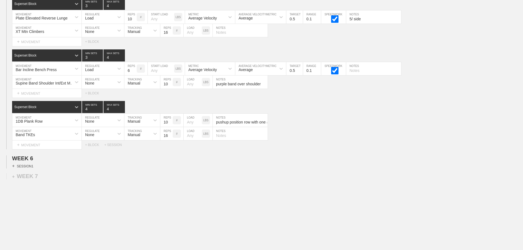
click at [27, 169] on div "+ SESSION 1" at bounding box center [22, 166] width 21 height 5
drag, startPoint x: 120, startPoint y: 179, endPoint x: 127, endPoint y: 179, distance: 7.5
click at [120, 179] on div "Select... + BLOCK + SESSION" at bounding box center [261, 176] width 523 height 9
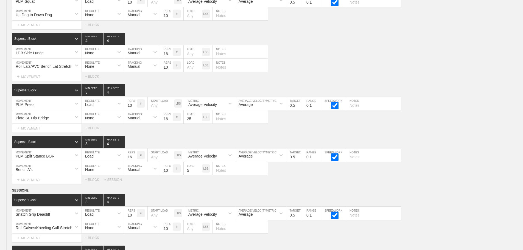
scroll to position [977, 0]
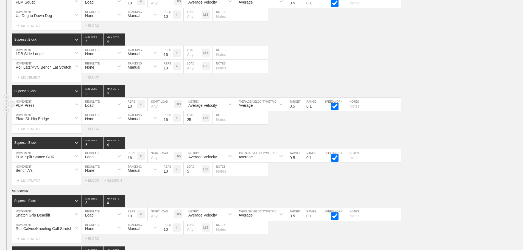
click at [457, 106] on div "PLM Press MOVEMENT Load REGULATE 10 REPS # START LOAD LBS Average Velocity METR…" at bounding box center [261, 104] width 523 height 13
click at [457, 107] on div "PLM Press MOVEMENT Load REGULATE 10 REPS # START LOAD LBS Average Velocity METR…" at bounding box center [261, 104] width 523 height 13
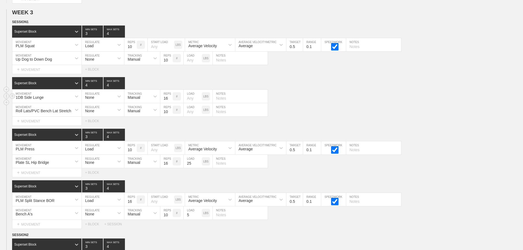
scroll to position [931, 0]
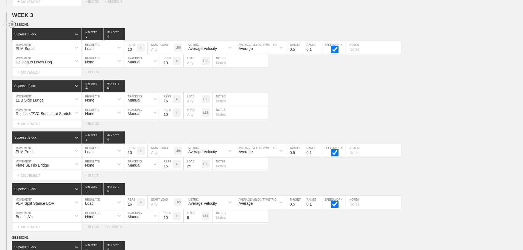
click at [12, 24] on line at bounding box center [12, 24] width 2 height 0
click at [34, 35] on div "DUPLICATE" at bounding box center [38, 35] width 44 height 8
click at [329, 111] on div "Roll Lats/PVC Bench Lat Stretch MOVEMENT None REGULATE Manual TRACKING 10 REPS …" at bounding box center [261, 112] width 523 height 13
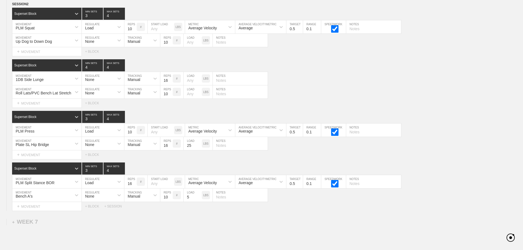
scroll to position [2073, 0]
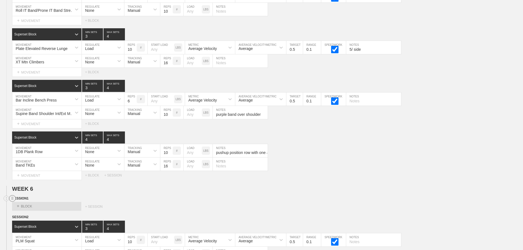
click at [13, 202] on circle at bounding box center [12, 199] width 6 height 6
click at [36, 216] on div "DELETE" at bounding box center [38, 217] width 44 height 8
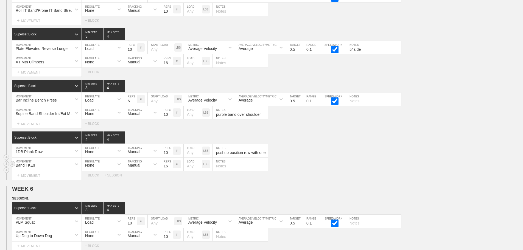
click at [335, 168] on div "Band TKEs MOVEMENT None REGULATE Manual TRACKING 16 REPS # LOAD LBS NOTES" at bounding box center [261, 164] width 523 height 13
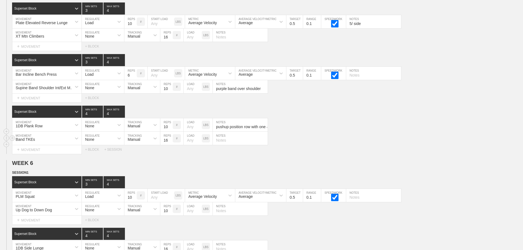
scroll to position [2128, 0]
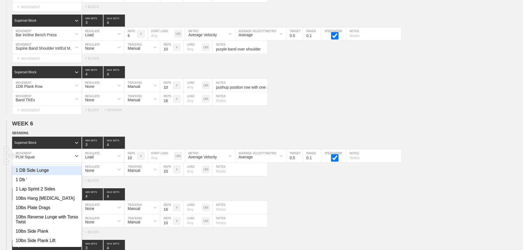
click at [72, 163] on div "option 1 DB Side Lunge focused, 1 of 801. 801 results available. Use Up and Dow…" at bounding box center [46, 155] width 69 height 13
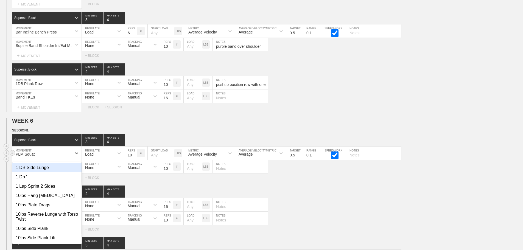
scroll to position [2142, 0]
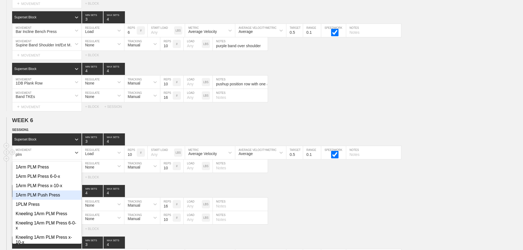
type input "plm s"
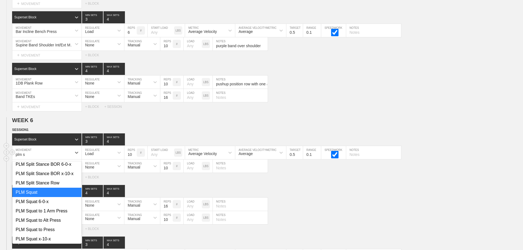
scroll to position [98, 0]
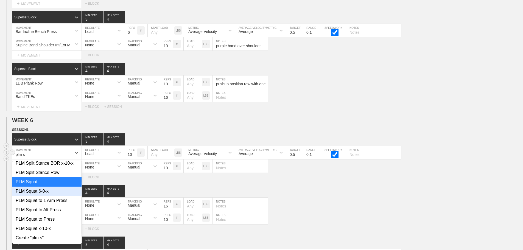
click at [41, 195] on div "PLM Squat 6-0-x" at bounding box center [46, 191] width 69 height 9
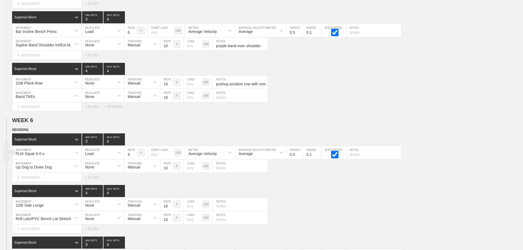
click at [133, 159] on input "9" at bounding box center [130, 152] width 12 height 13
click at [133, 159] on input "8" at bounding box center [130, 152] width 12 height 13
click at [133, 159] on input "7" at bounding box center [130, 152] width 12 height 13
click at [133, 159] on input "6" at bounding box center [130, 152] width 12 height 13
type input "5"
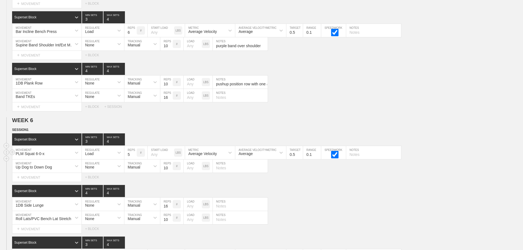
click at [133, 159] on input "5" at bounding box center [130, 152] width 12 height 13
click at [307, 182] on div "Select... MOVEMENT + MOVEMENT + BLOCK" at bounding box center [261, 177] width 523 height 9
click at [170, 211] on input "15" at bounding box center [166, 204] width 12 height 13
click at [170, 211] on input "14" at bounding box center [166, 204] width 12 height 13
click at [170, 211] on input "13" at bounding box center [166, 204] width 12 height 13
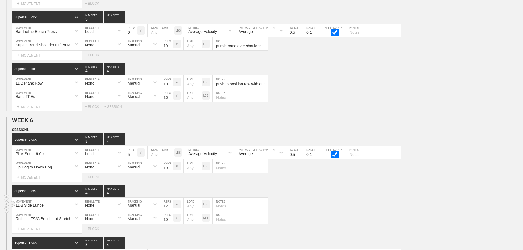
click at [170, 211] on input "12" at bounding box center [166, 204] width 12 height 13
click at [170, 211] on input "11" at bounding box center [166, 204] width 12 height 13
type input "10"
click at [170, 211] on input "10" at bounding box center [166, 204] width 12 height 13
click at [340, 208] on div "1DB Side Lunge MOVEMENT None REGULATE Manual TRACKING 10 REPS # LOAD LBS NOTES" at bounding box center [261, 204] width 523 height 13
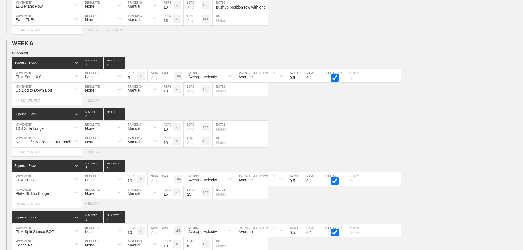
scroll to position [2224, 0]
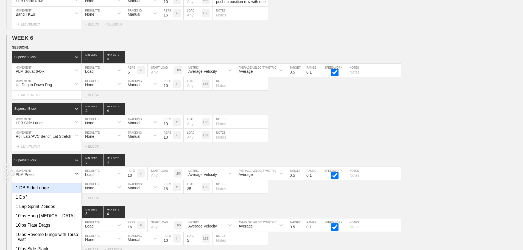
click at [70, 176] on div "option 1 DB Side Lunge focused, 1 of 801. 801 results available. Use Up and Dow…" at bounding box center [46, 173] width 69 height 13
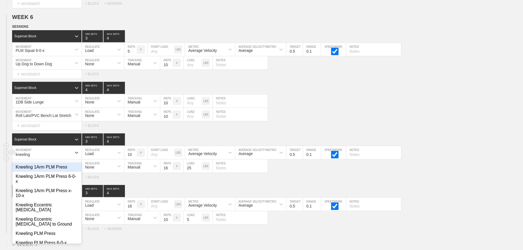
type input "kneeling"
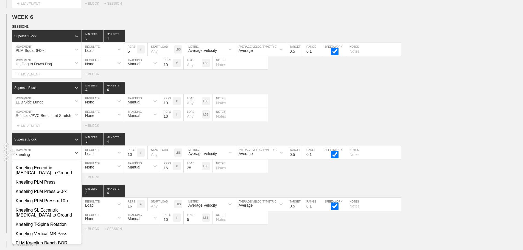
scroll to position [55, 0]
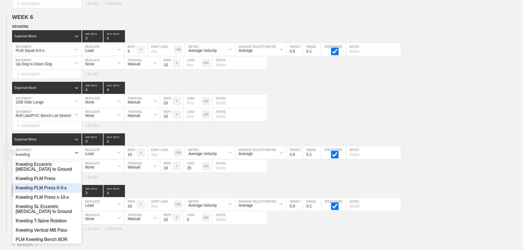
click at [52, 188] on div "Kneeling PLM Press 6-0-x" at bounding box center [46, 188] width 69 height 9
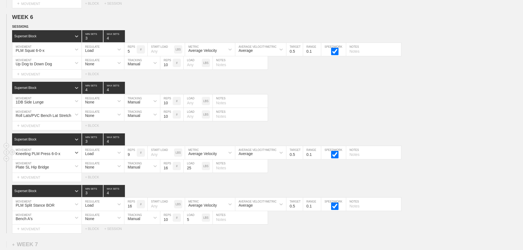
click at [134, 159] on input "9" at bounding box center [130, 152] width 12 height 13
click at [134, 159] on input "8" at bounding box center [130, 152] width 12 height 13
click at [134, 159] on input "7" at bounding box center [130, 152] width 12 height 13
click at [134, 159] on input "6" at bounding box center [130, 152] width 12 height 13
type input "5"
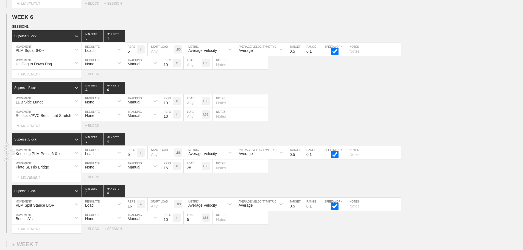
click at [134, 159] on input "5" at bounding box center [130, 152] width 12 height 13
click at [61, 211] on div "PLM Split Stance BOR" at bounding box center [46, 204] width 69 height 13
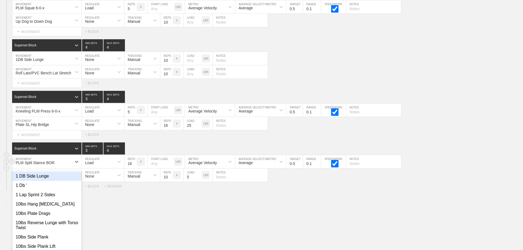
scroll to position [2296, 0]
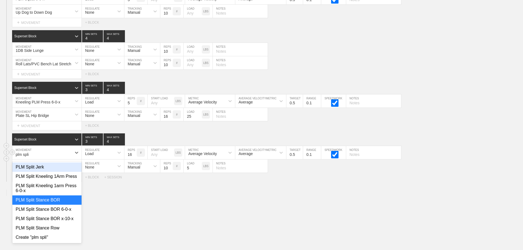
type input "plm split"
click at [61, 214] on div "PLM Split Stance BOR 6-0-x" at bounding box center [46, 209] width 69 height 9
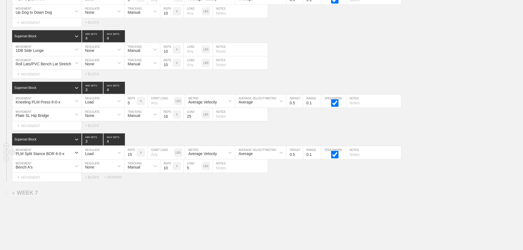
click at [133, 159] on input "15" at bounding box center [130, 152] width 12 height 13
click at [133, 159] on input "14" at bounding box center [130, 152] width 12 height 13
click at [133, 159] on input "13" at bounding box center [130, 152] width 12 height 13
click at [133, 159] on input "12" at bounding box center [130, 152] width 12 height 13
click at [133, 159] on input "11" at bounding box center [130, 152] width 12 height 13
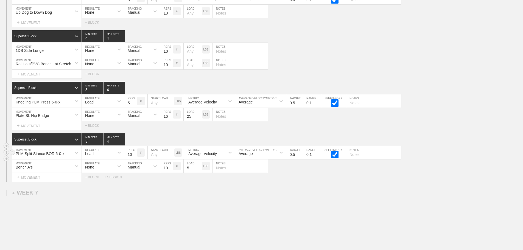
click at [133, 159] on input "10" at bounding box center [130, 152] width 12 height 13
click at [133, 159] on input "9" at bounding box center [130, 152] width 12 height 13
type input "8"
click at [133, 159] on input "8" at bounding box center [130, 152] width 12 height 13
click at [357, 159] on input "text" at bounding box center [373, 152] width 55 height 13
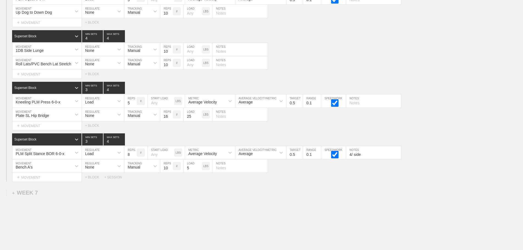
type input "4/ side"
click at [365, 182] on div "Select... MOVEMENT + MOVEMENT + BLOCK + SESSION" at bounding box center [261, 177] width 523 height 9
click at [224, 55] on input "text" at bounding box center [240, 49] width 55 height 13
type input "5/ side"
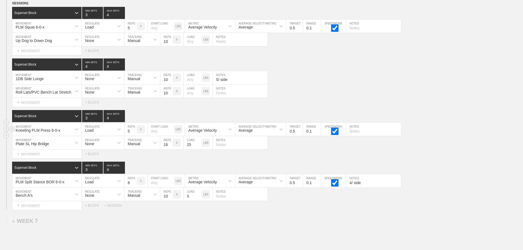
scroll to position [2214, 0]
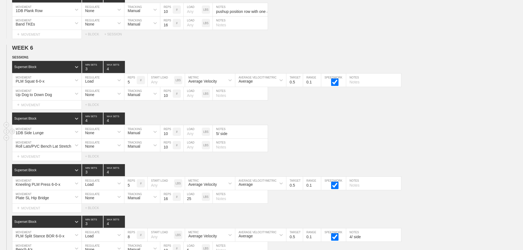
click at [356, 135] on div "1DB Side Lunge MOVEMENT None REGULATE Manual TRACKING 10 REPS # LOAD LBS 5/ sid…" at bounding box center [261, 131] width 523 height 13
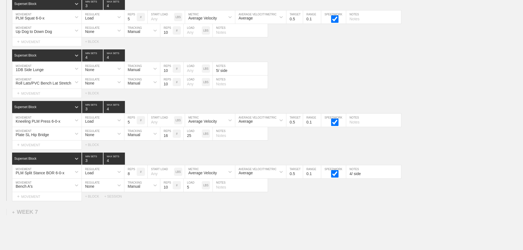
scroll to position [2296, 0]
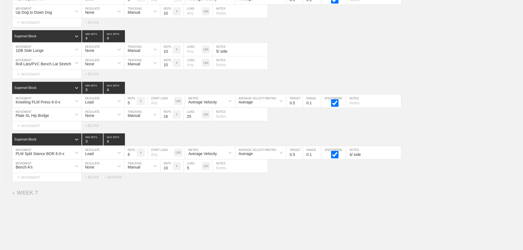
click at [477, 155] on div "PLM Split Stance BOR 6-0-x MOVEMENT Load REGULATE 8 REPS # START LOAD LBS Avera…" at bounding box center [261, 152] width 523 height 13
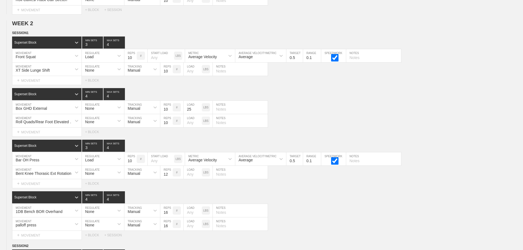
scroll to position [0, 0]
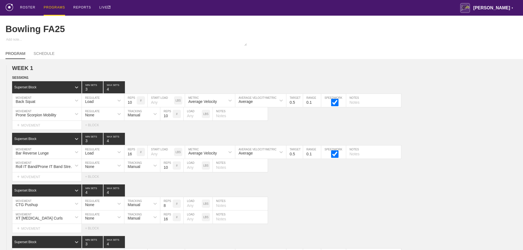
click at [53, 7] on div "PROGRAMS" at bounding box center [54, 8] width 21 height 16
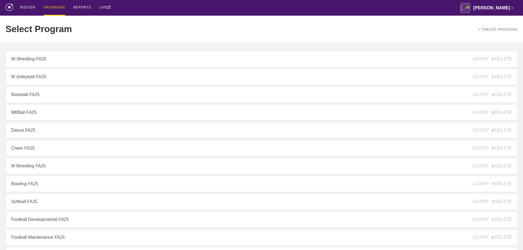
click at [140, 9] on div "ROSTER PROGRAMS REPORTS LIVE Avila ▼ brian.ciolek@avila.edu Settings Logout" at bounding box center [261, 8] width 512 height 16
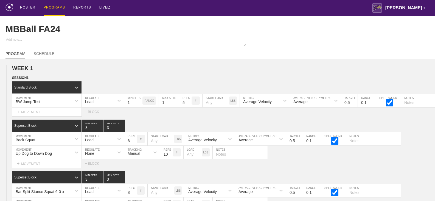
click at [53, 6] on div "PROGRAMS" at bounding box center [54, 8] width 21 height 16
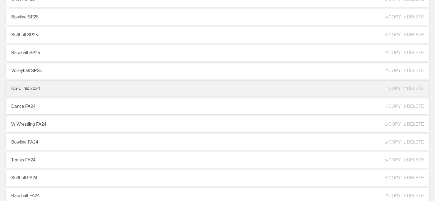
scroll to position [440, 0]
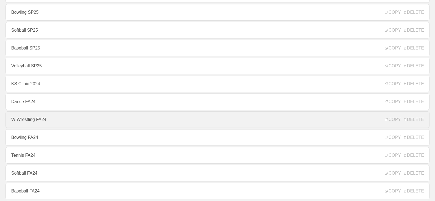
click at [32, 122] on link "W Wrestling FA24" at bounding box center [217, 119] width 424 height 16
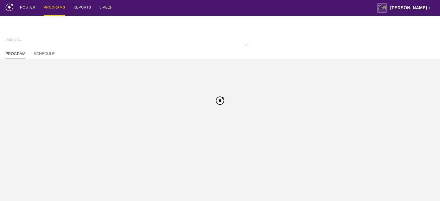
type textarea "x"
type input "W Wrestling FA24"
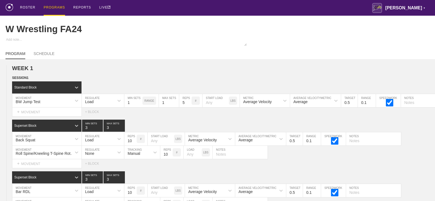
scroll to position [3373, 0]
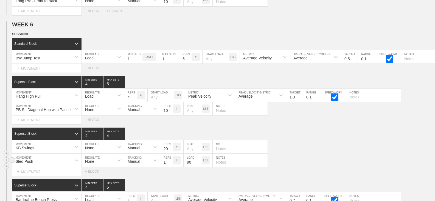
click at [379, 160] on div "Sled Push MOVEMENT None REGULATE Manual TRACKING 1 REPS # 90 LOAD LBS NOTES" at bounding box center [217, 160] width 435 height 13
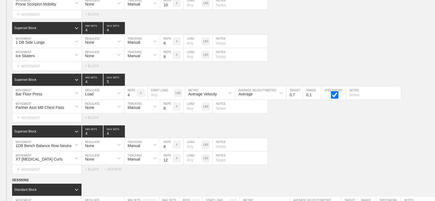
scroll to position [3731, 0]
